Goal: Check status: Check status

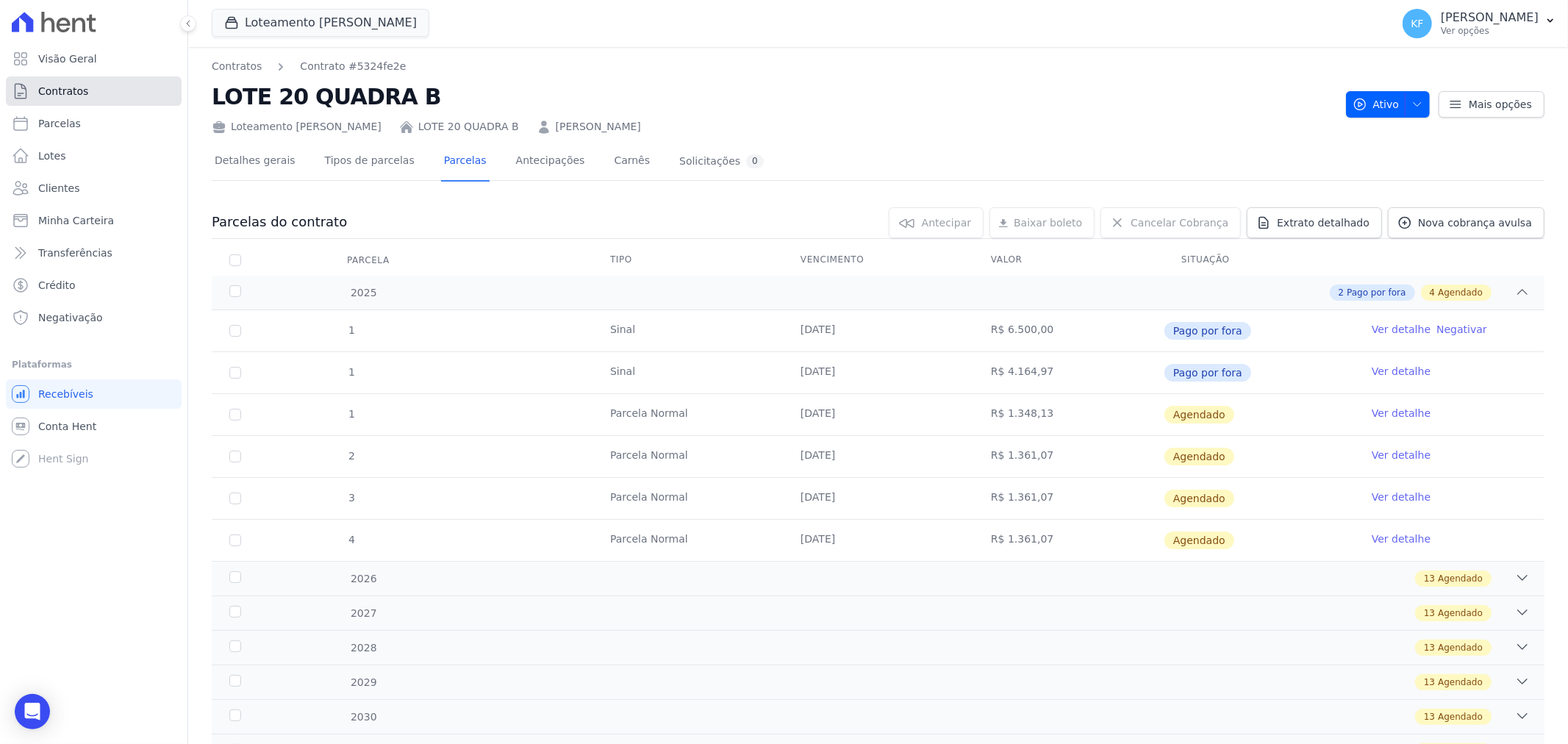
click at [49, 94] on span "Contratos" at bounding box center [63, 91] width 50 height 14
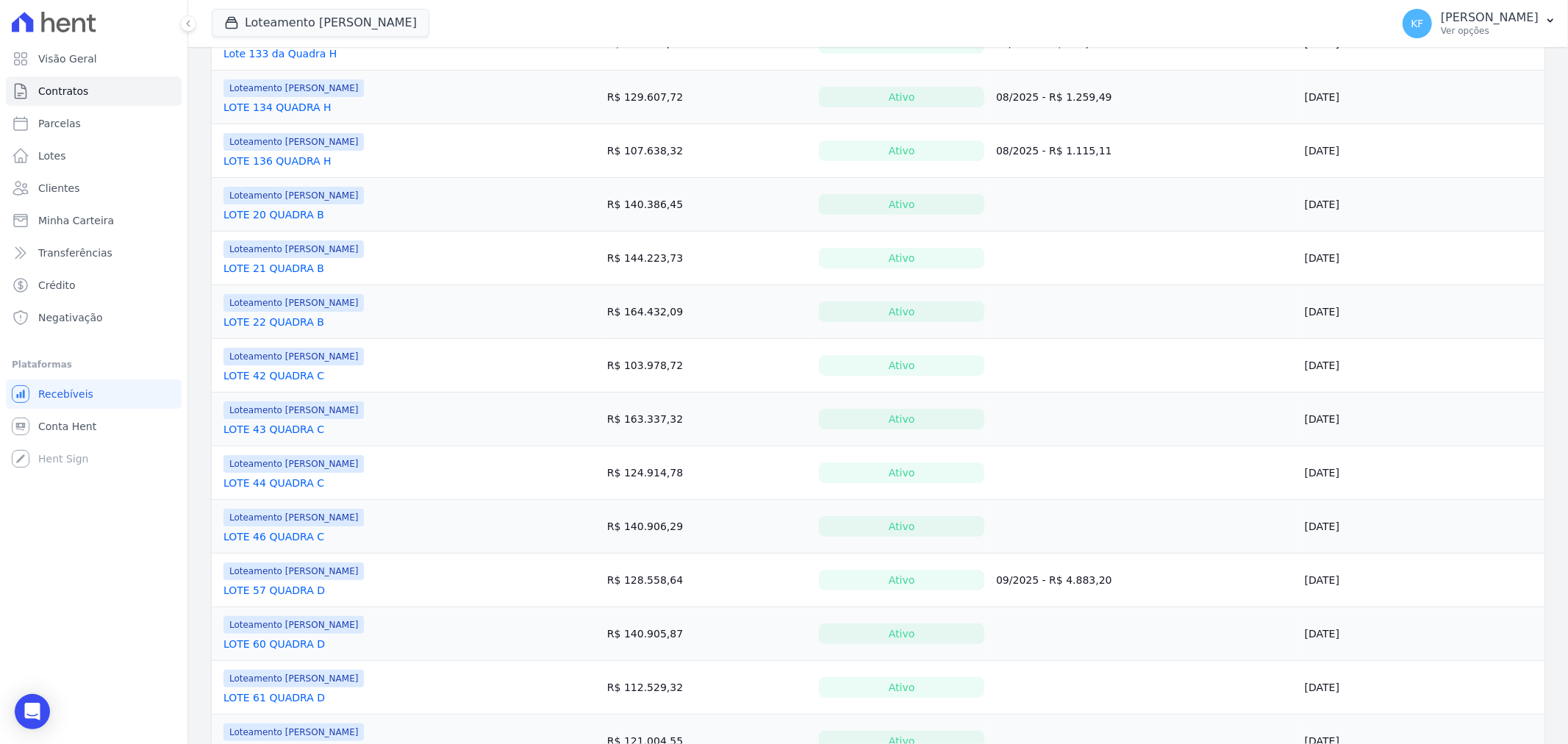
scroll to position [899, 0]
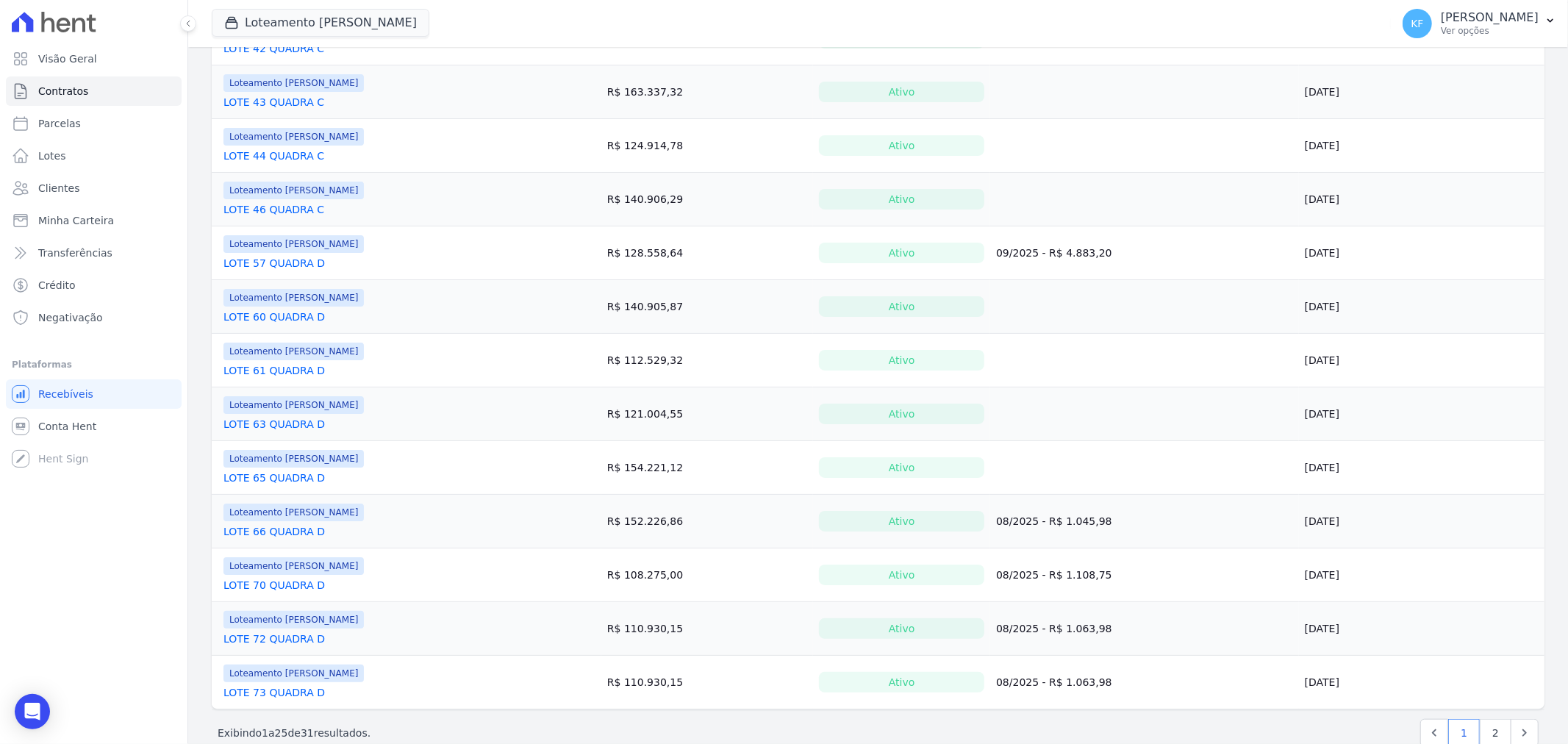
click at [298, 266] on link "LOTE 57 QUADRA D" at bounding box center [274, 263] width 101 height 14
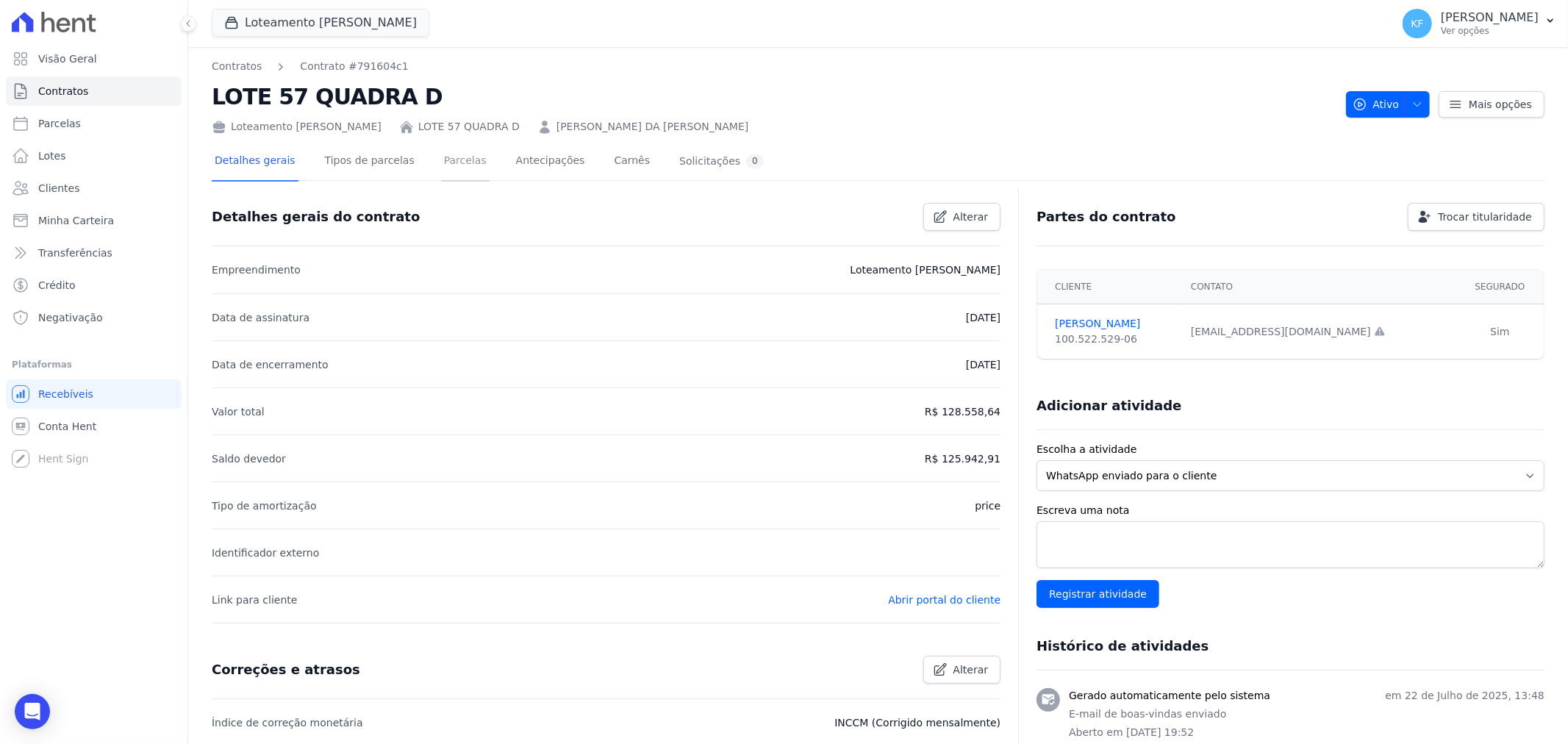
click at [453, 162] on link "Parcelas" at bounding box center [465, 162] width 48 height 39
